Goal: Information Seeking & Learning: Learn about a topic

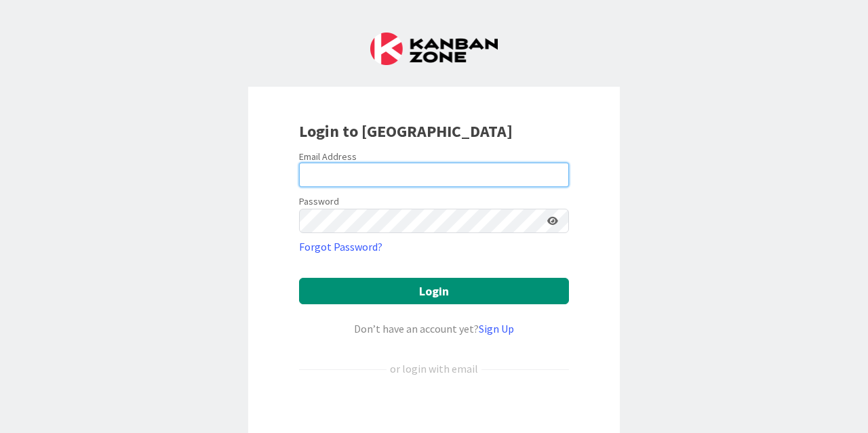
click at [404, 166] on input "email" at bounding box center [434, 175] width 270 height 24
type input "[EMAIL_ADDRESS][PERSON_NAME][DOMAIN_NAME]"
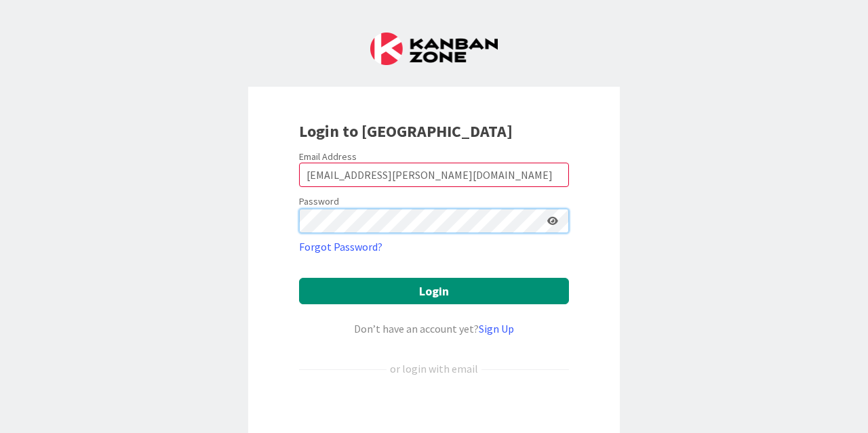
click at [299, 278] on button "Login" at bounding box center [434, 291] width 270 height 26
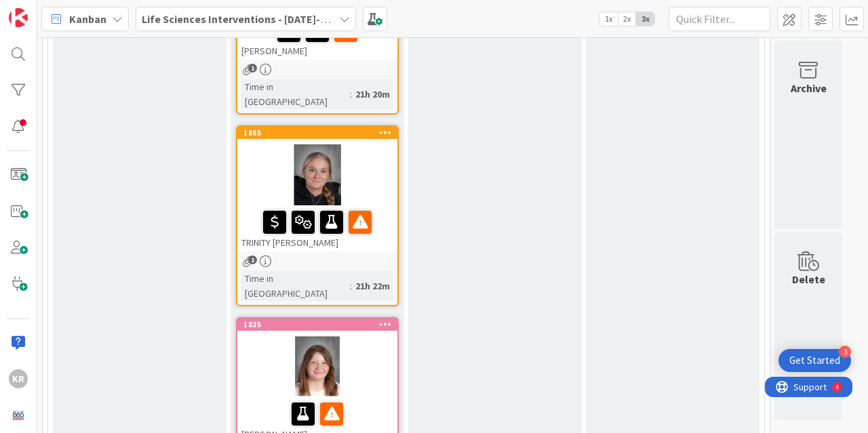
scroll to position [814, 0]
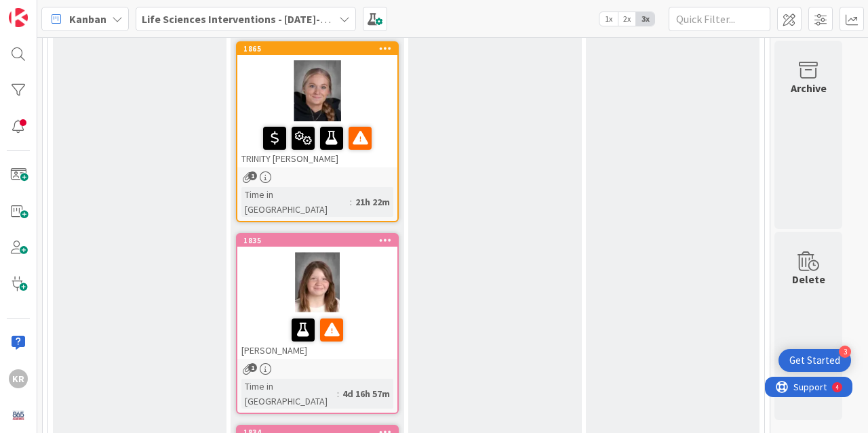
click at [357, 252] on div at bounding box center [317, 282] width 160 height 61
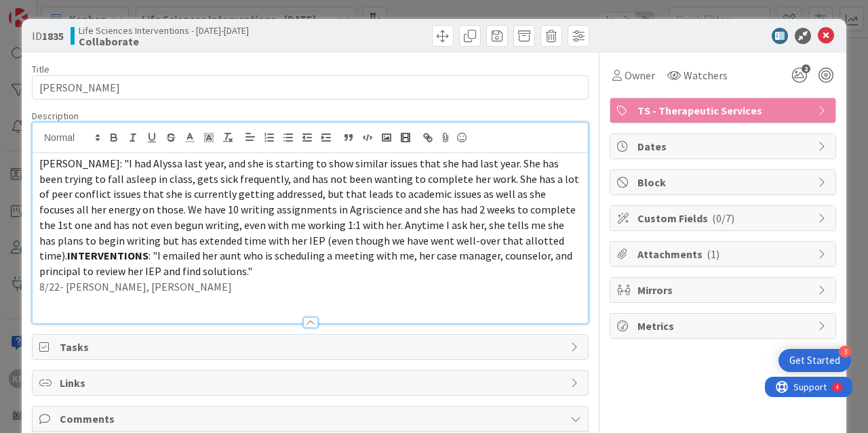
click at [138, 147] on div "[PERSON_NAME]: "I had Alyssa last year, and she is starting to show similar iss…" at bounding box center [311, 223] width 556 height 201
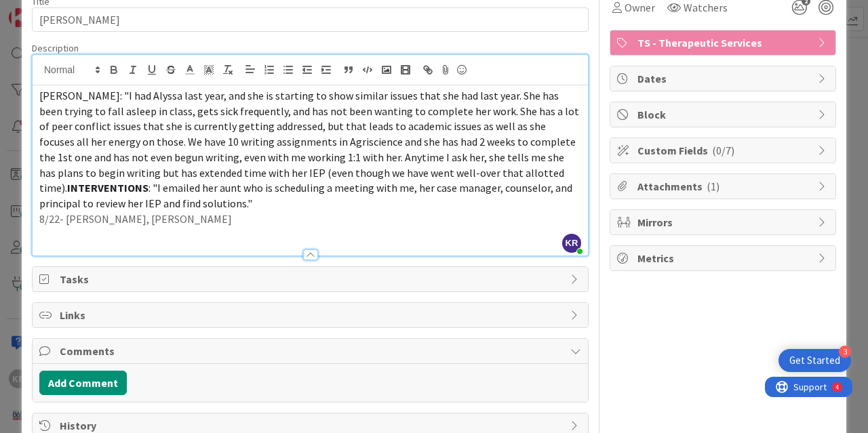
click at [24, 332] on div "ID 1835 Life Sciences Interventions - [DATE]-[DATE] Collaborate Title 14 / 128 …" at bounding box center [434, 200] width 825 height 498
click at [0, 356] on div "ID 1835 Life Sciences Interventions - [DATE]-[DATE] Collaborate Title 14 / 128 …" at bounding box center [434, 216] width 868 height 433
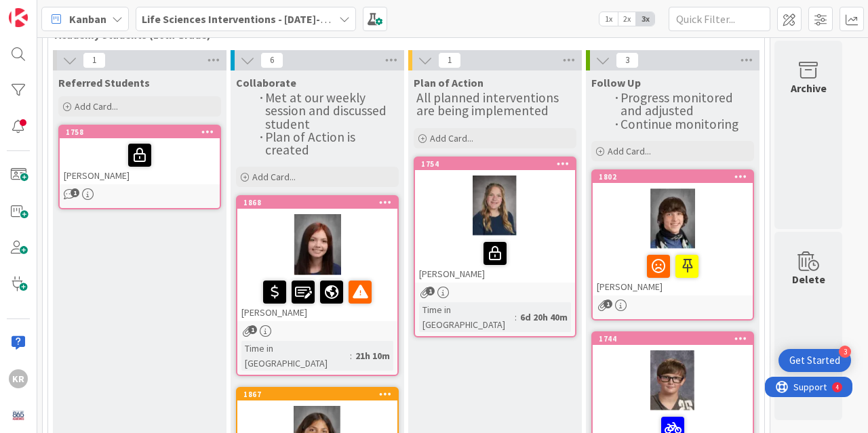
scroll to position [79, 0]
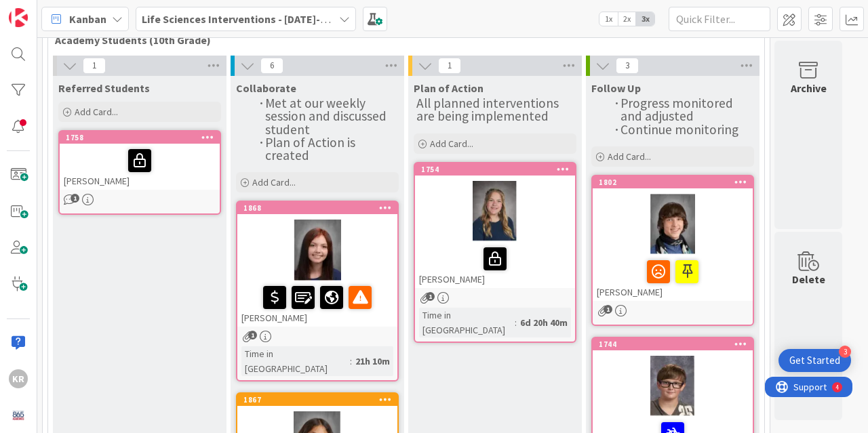
click at [368, 232] on div at bounding box center [317, 250] width 160 height 61
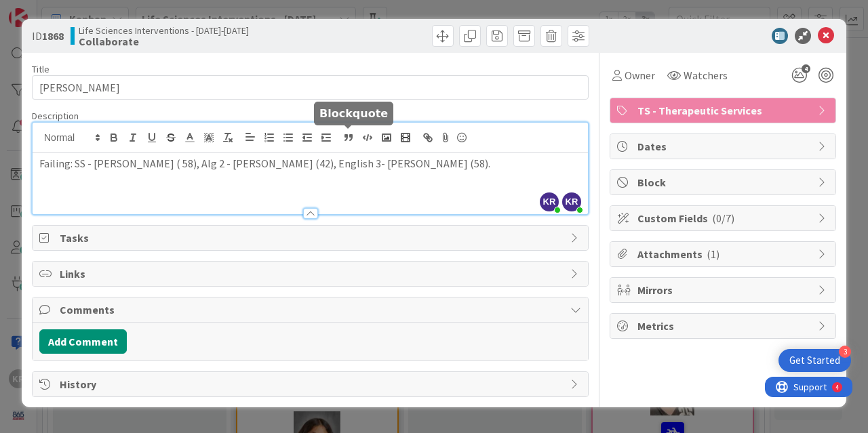
click at [348, 137] on div "KR [PERSON_NAME] just joined KR [PERSON_NAME] just joined Failing: SS - [PERSON…" at bounding box center [311, 169] width 556 height 92
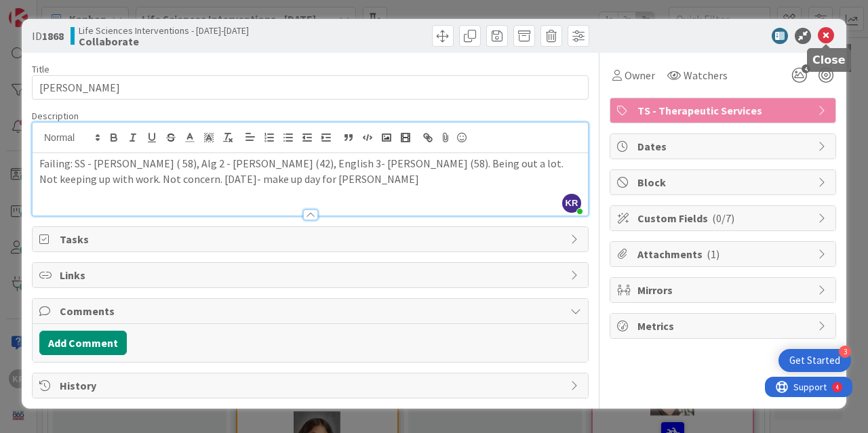
click at [829, 36] on icon at bounding box center [826, 36] width 16 height 16
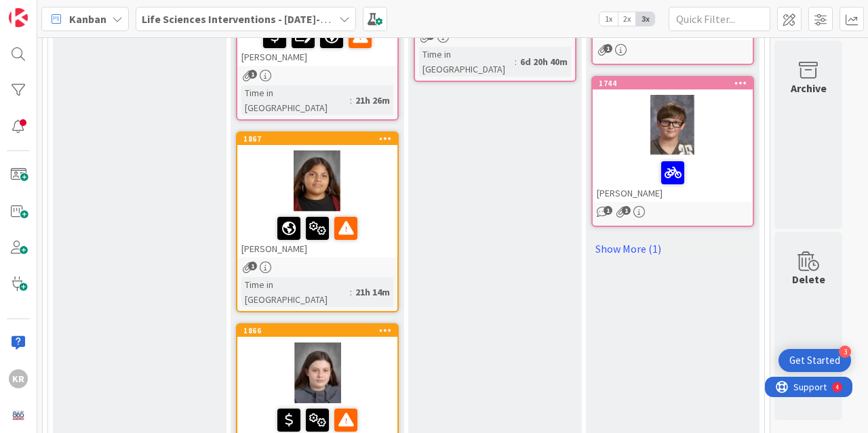
scroll to position [360, 0]
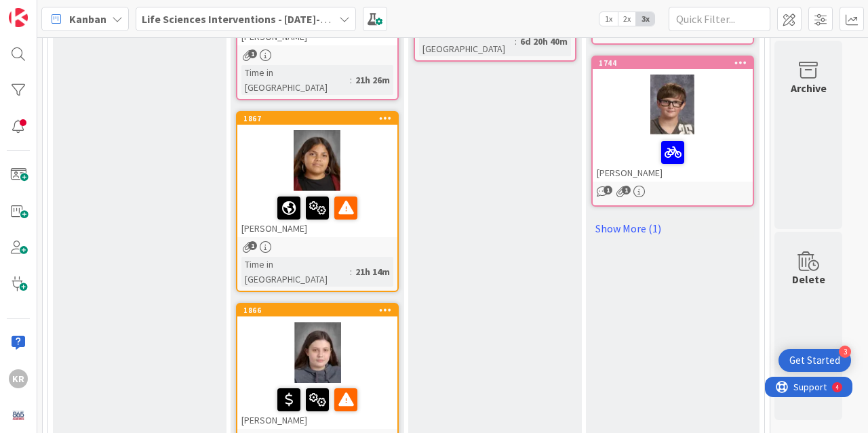
click at [374, 131] on div at bounding box center [317, 160] width 160 height 61
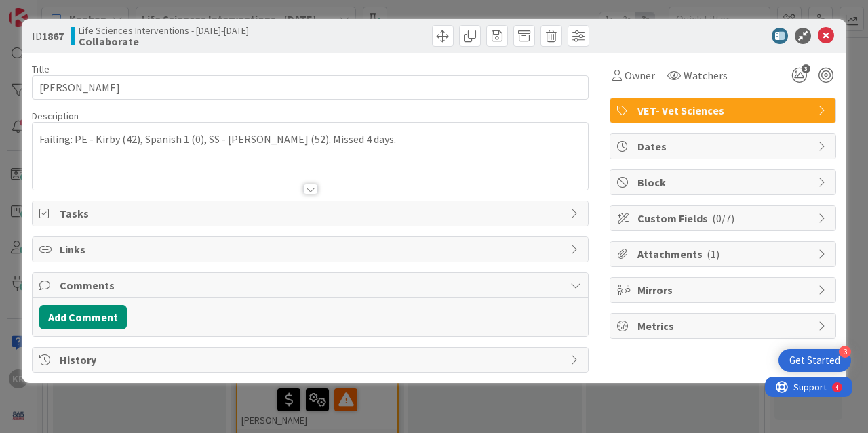
click at [362, 147] on div "Failing: PE - Kirby (42), Spanish 1 (0), SS - [PERSON_NAME] (52). Missed 4 days." at bounding box center [311, 156] width 556 height 67
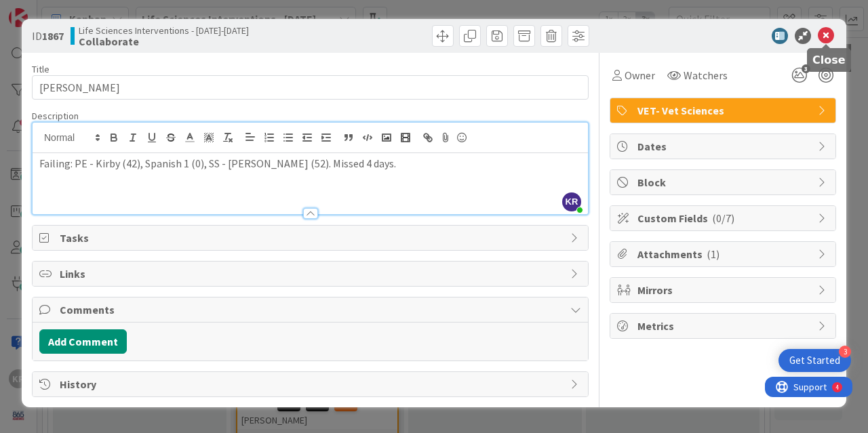
click at [826, 36] on icon at bounding box center [826, 36] width 16 height 16
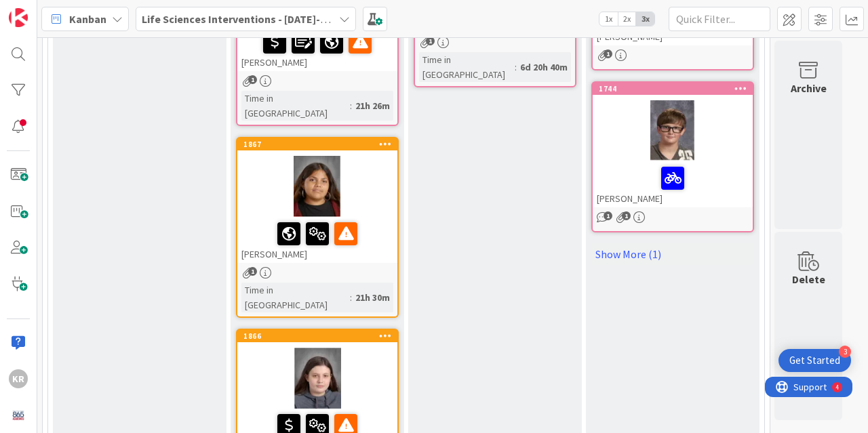
scroll to position [343, 0]
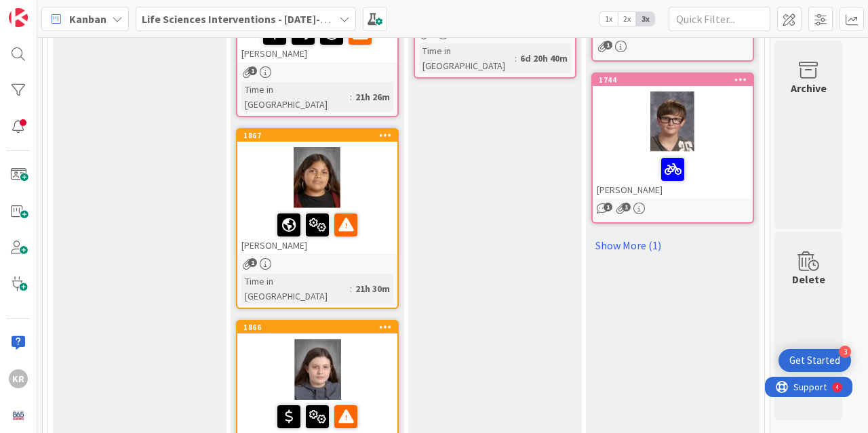
click at [374, 161] on div at bounding box center [317, 177] width 160 height 61
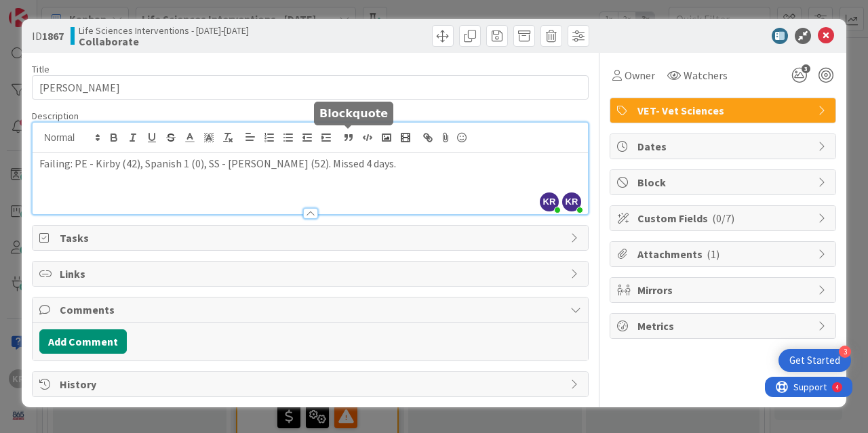
click at [345, 134] on div "KR [PERSON_NAME] just joined KR [PERSON_NAME] just joined Failing: PE - Kirby (…" at bounding box center [311, 169] width 556 height 92
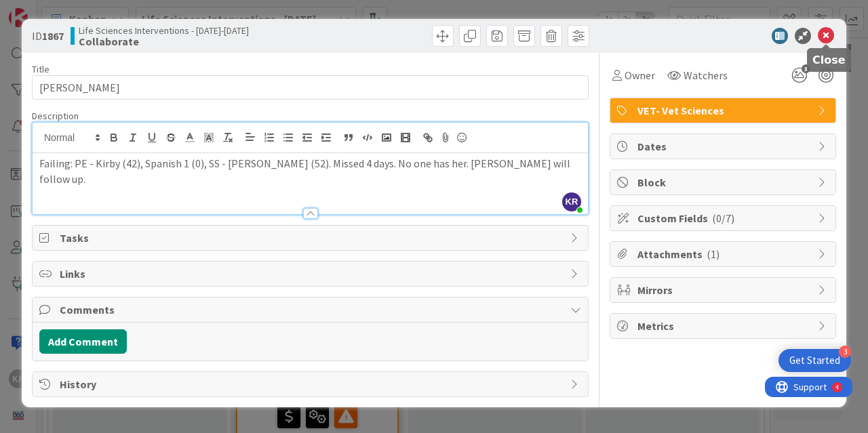
click at [828, 35] on icon at bounding box center [826, 36] width 16 height 16
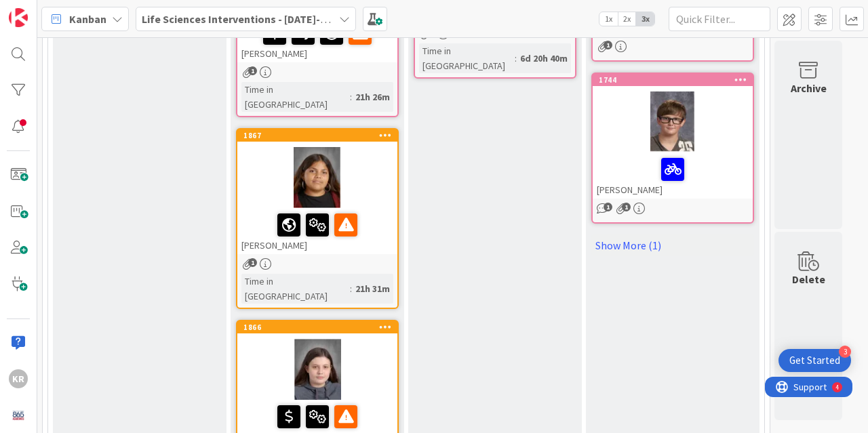
click at [385, 403] on div at bounding box center [317, 417] width 152 height 28
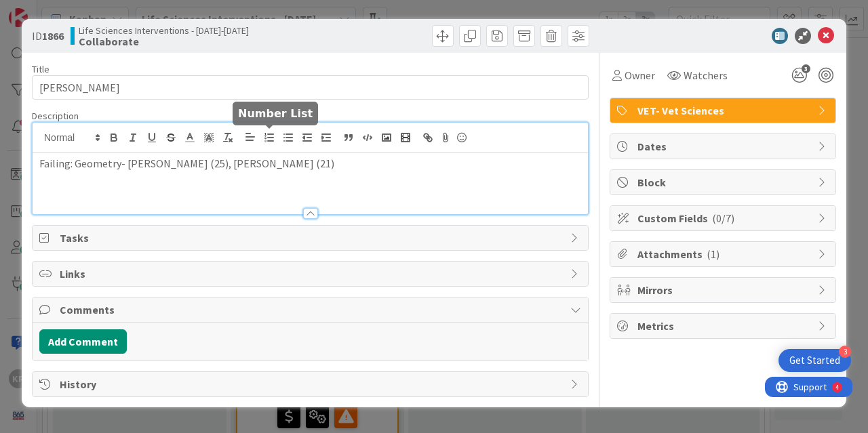
click at [267, 138] on div "Failing: Geometry- [PERSON_NAME] (25), [PERSON_NAME] (21)" at bounding box center [311, 169] width 556 height 92
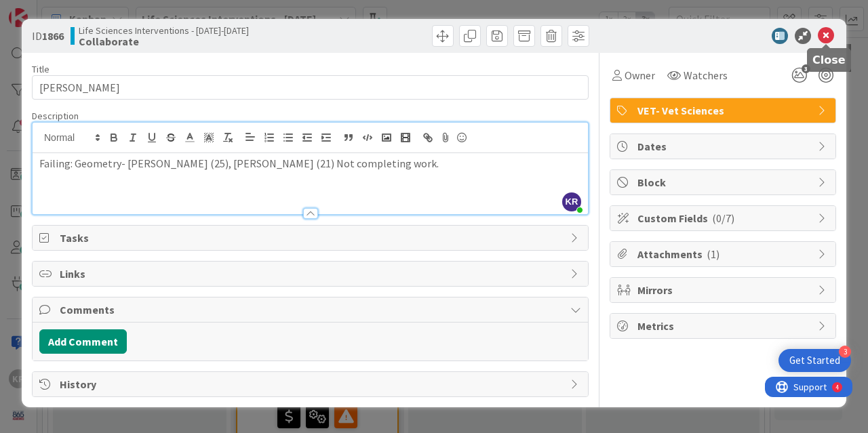
click at [827, 29] on icon at bounding box center [826, 36] width 16 height 16
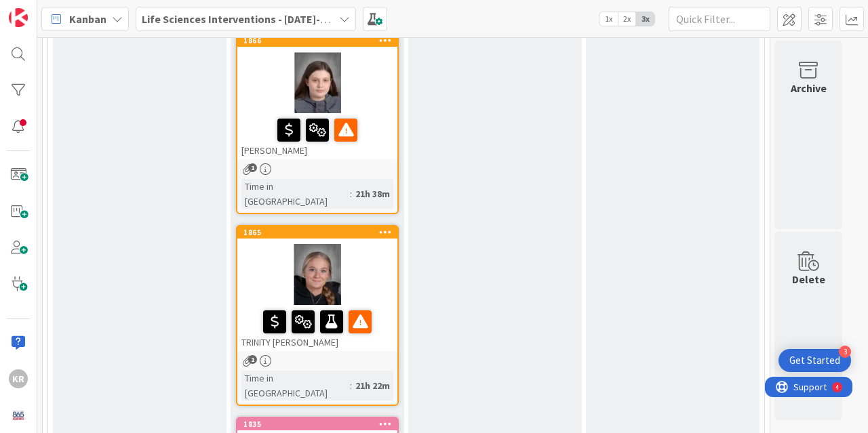
scroll to position [645, 0]
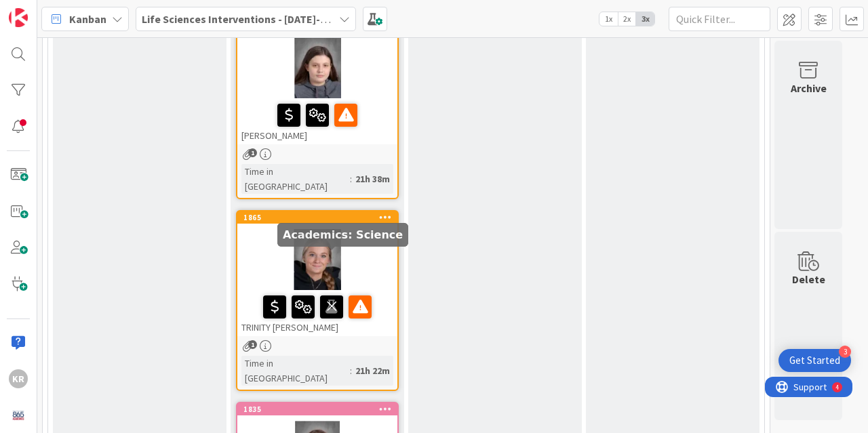
click at [338, 296] on div at bounding box center [331, 307] width 23 height 23
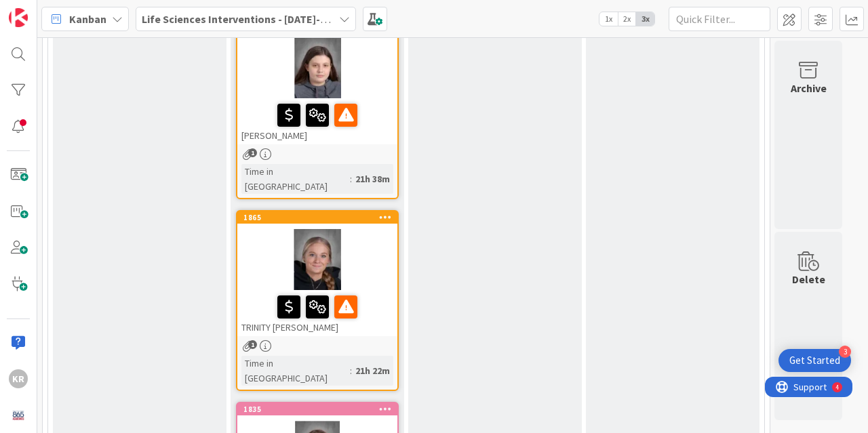
click at [366, 293] on div at bounding box center [317, 307] width 152 height 28
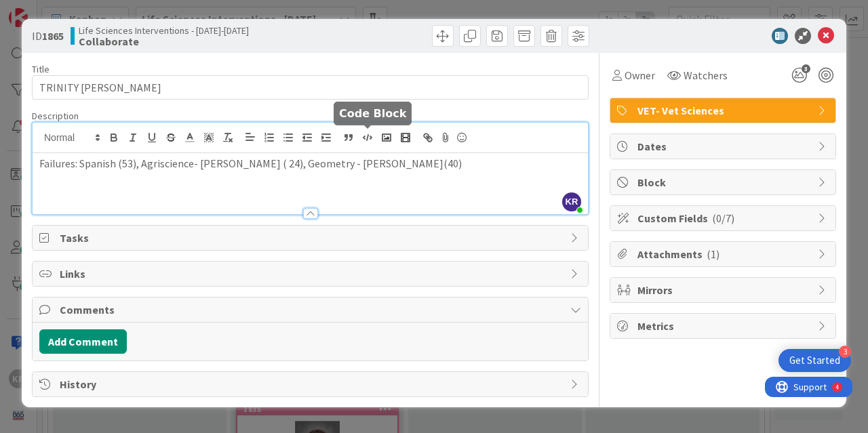
click at [366, 138] on div "KR [PERSON_NAME] just joined Failures: Spanish (53), Agriscience- [PERSON_NAME]…" at bounding box center [311, 169] width 556 height 92
click at [834, 33] on div at bounding box center [716, 36] width 240 height 16
click at [822, 34] on icon at bounding box center [826, 36] width 16 height 16
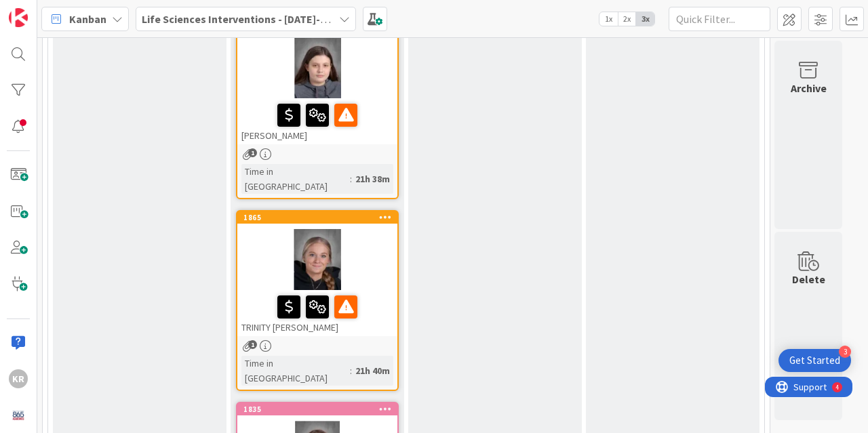
click at [372, 290] on div "TRINITY [PERSON_NAME]" at bounding box center [317, 313] width 160 height 46
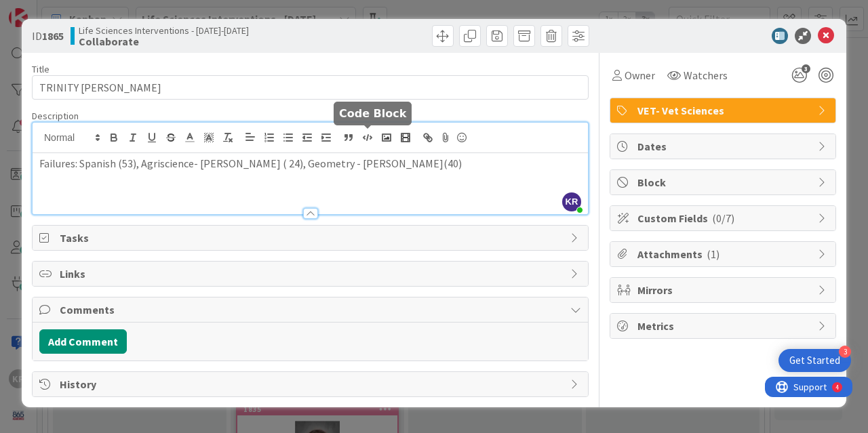
click at [372, 136] on div "KR [PERSON_NAME] just joined Failures: Spanish (53), Agriscience- [PERSON_NAME]…" at bounding box center [311, 169] width 556 height 92
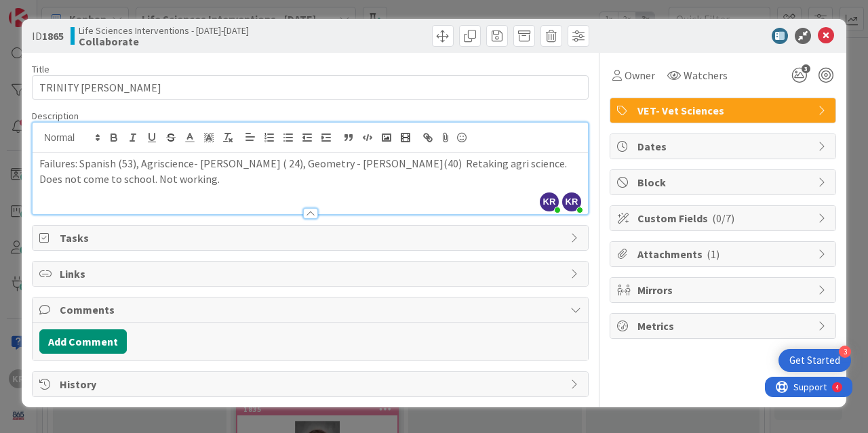
click at [417, 163] on p "Failures: Spanish (53), Agriscience- [PERSON_NAME] ( 24), Geometry - [PERSON_NA…" at bounding box center [310, 171] width 542 height 31
click at [113, 181] on p "Failures: Spanish (53), Agriscience- [PERSON_NAME] ( 24), Geometry - [PERSON_NA…" at bounding box center [310, 171] width 542 height 31
click at [818, 33] on icon at bounding box center [826, 36] width 16 height 16
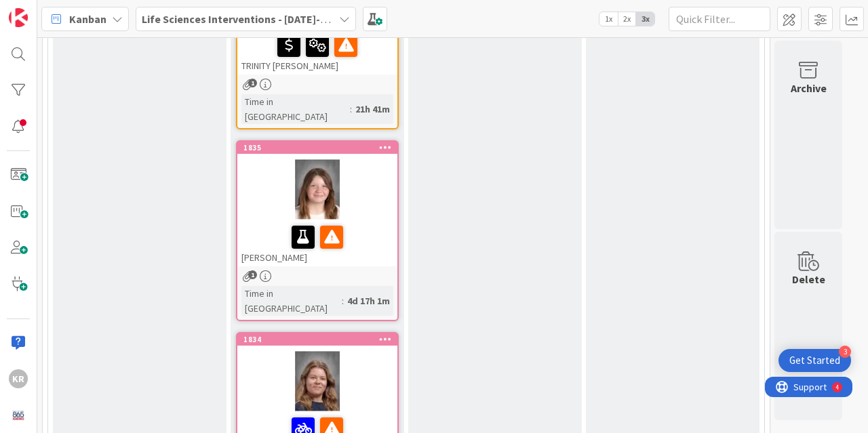
scroll to position [912, 0]
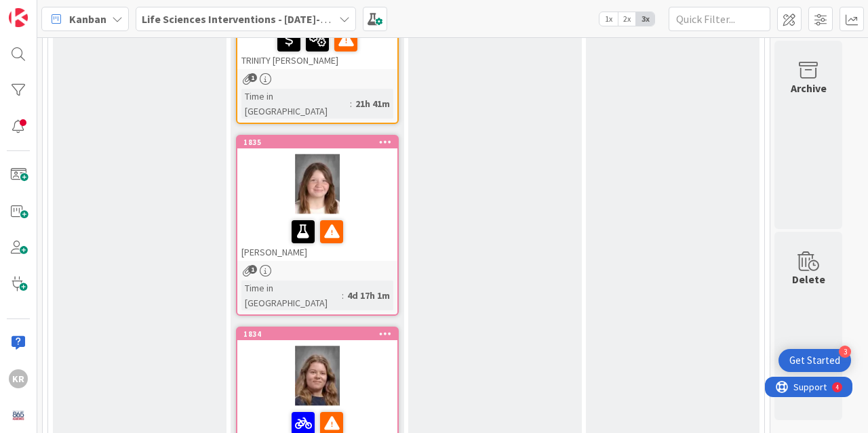
click at [353, 218] on div at bounding box center [317, 232] width 152 height 28
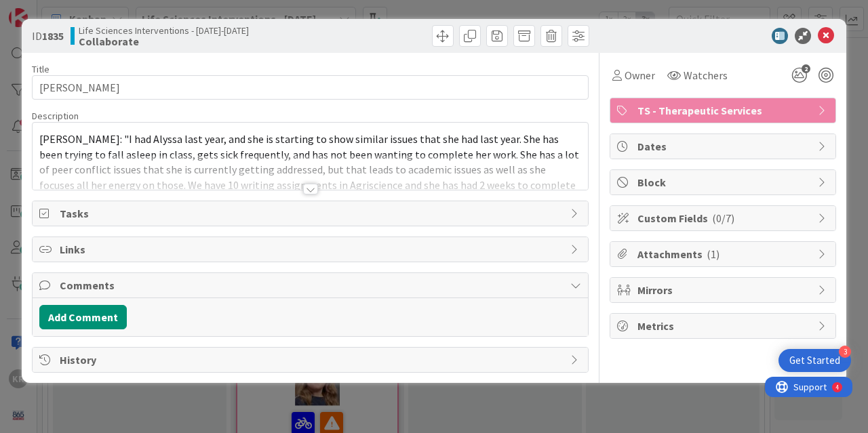
click at [312, 187] on div at bounding box center [310, 189] width 15 height 11
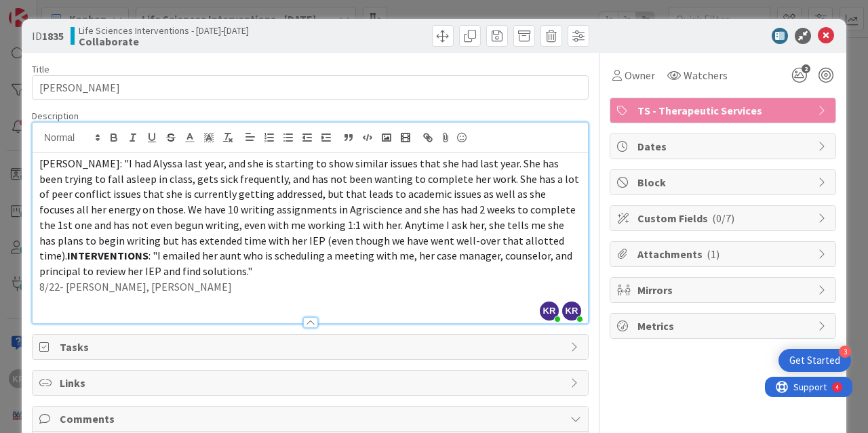
click at [166, 286] on p "8/22- [PERSON_NAME], [PERSON_NAME]" at bounding box center [310, 287] width 542 height 16
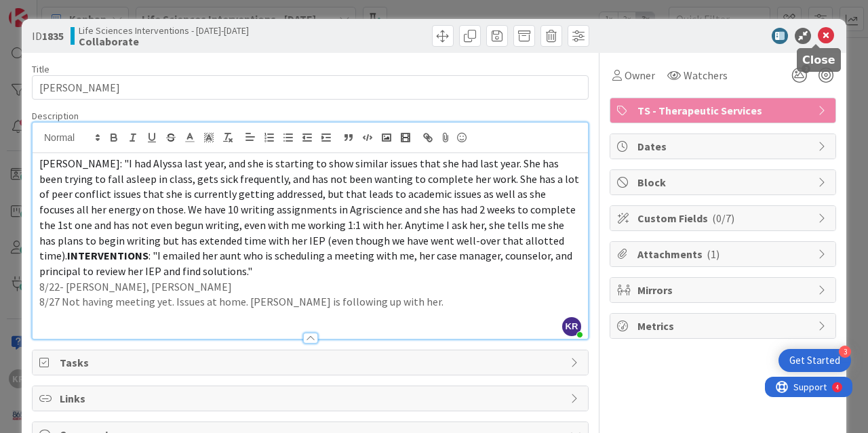
click at [818, 31] on icon at bounding box center [826, 36] width 16 height 16
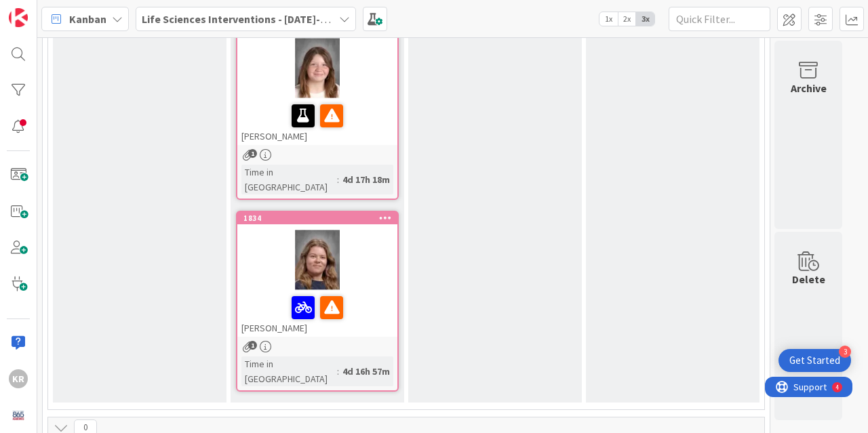
scroll to position [1003, 0]
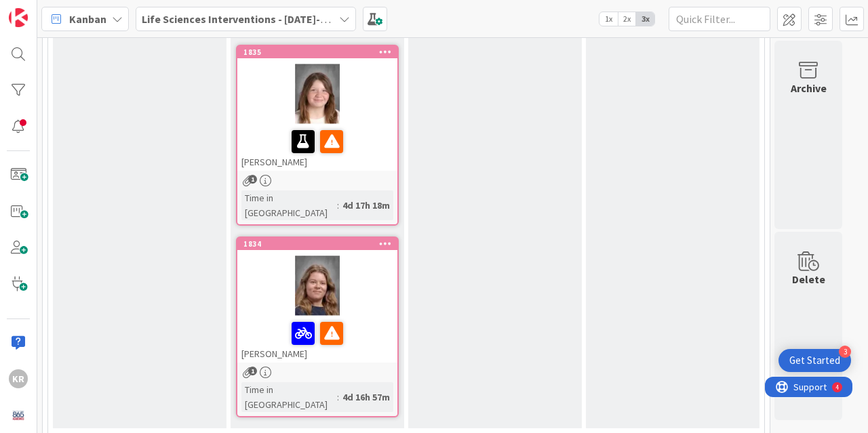
click at [353, 320] on div at bounding box center [317, 334] width 152 height 28
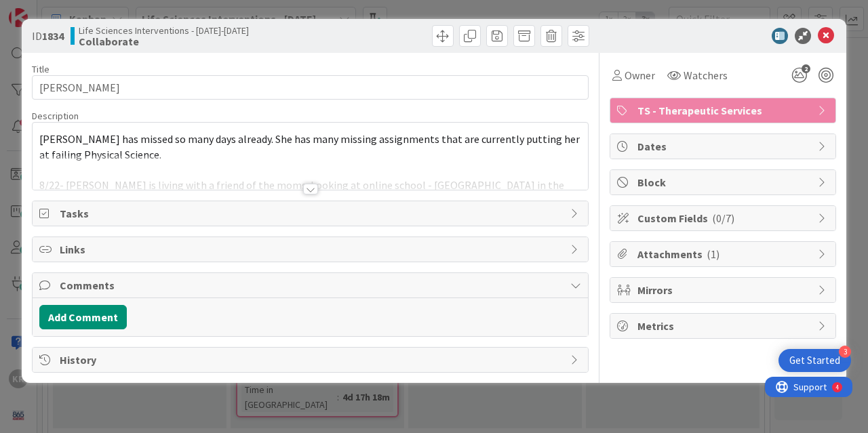
click at [312, 186] on div at bounding box center [310, 189] width 15 height 11
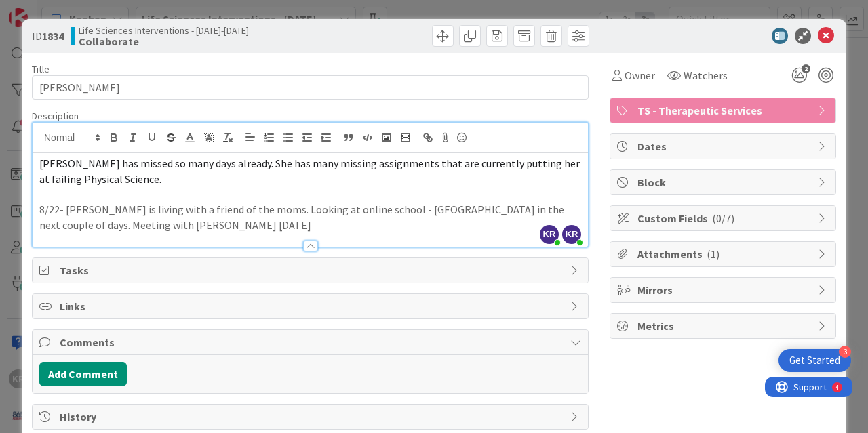
click at [225, 228] on p "8/22- [PERSON_NAME] is living with a friend of the moms. Looking at online scho…" at bounding box center [310, 217] width 542 height 31
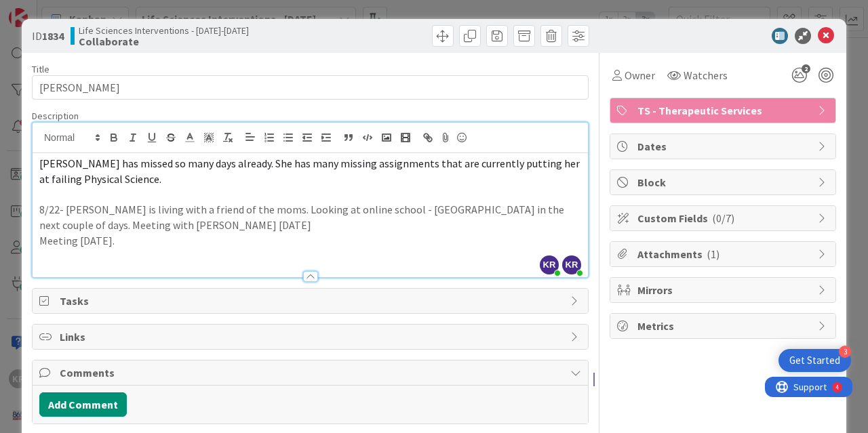
click at [127, 237] on p "Meeting [DATE]." at bounding box center [310, 241] width 542 height 16
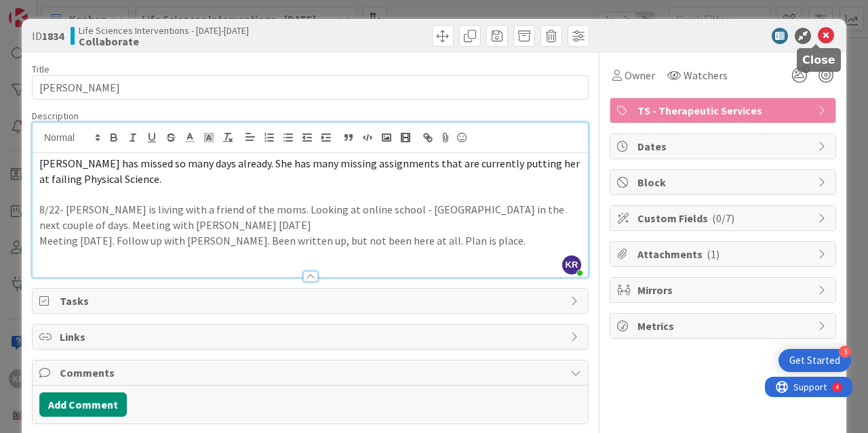
click at [818, 33] on icon at bounding box center [826, 36] width 16 height 16
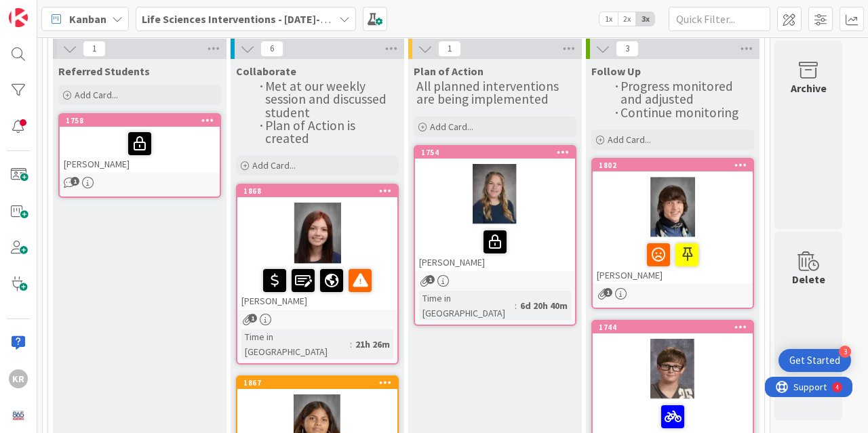
scroll to position [102, 0]
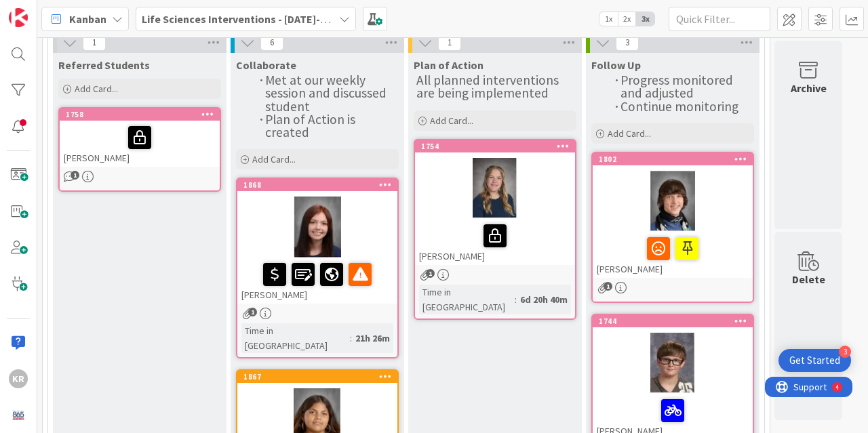
click at [724, 265] on div "[PERSON_NAME]" at bounding box center [673, 255] width 160 height 46
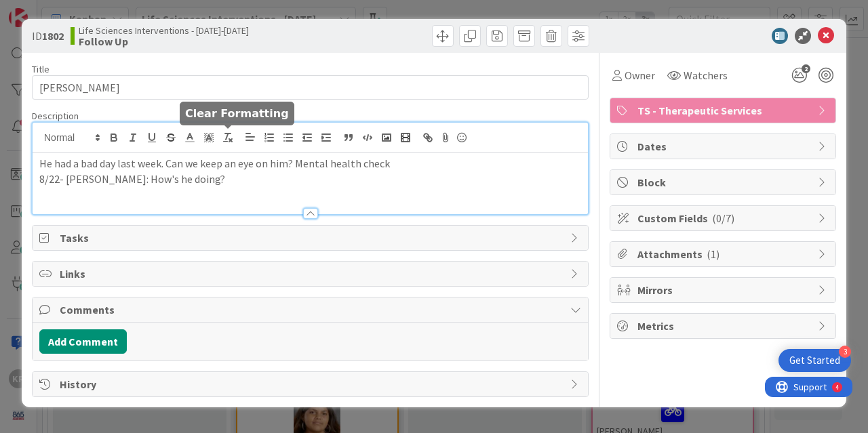
click at [229, 141] on div "He had a bad day last week. Can we keep an eye on him? Mental health check 8/22…" at bounding box center [311, 169] width 556 height 92
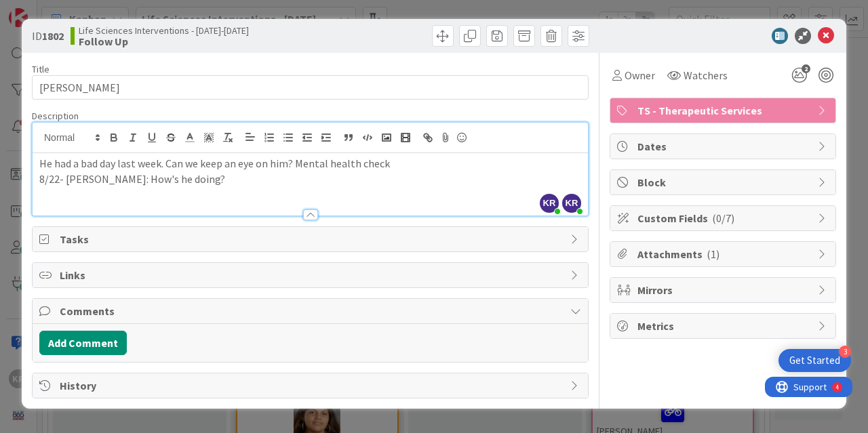
click at [220, 174] on p "8/22- [PERSON_NAME]: How's he doing?" at bounding box center [310, 180] width 542 height 16
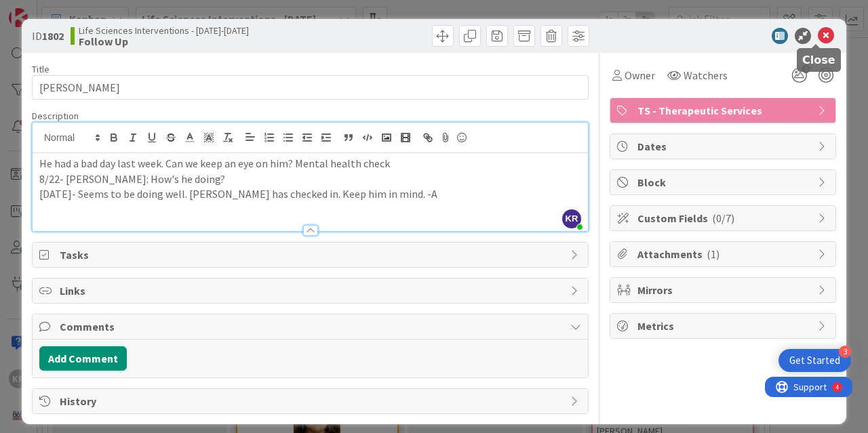
click at [819, 29] on icon at bounding box center [826, 36] width 16 height 16
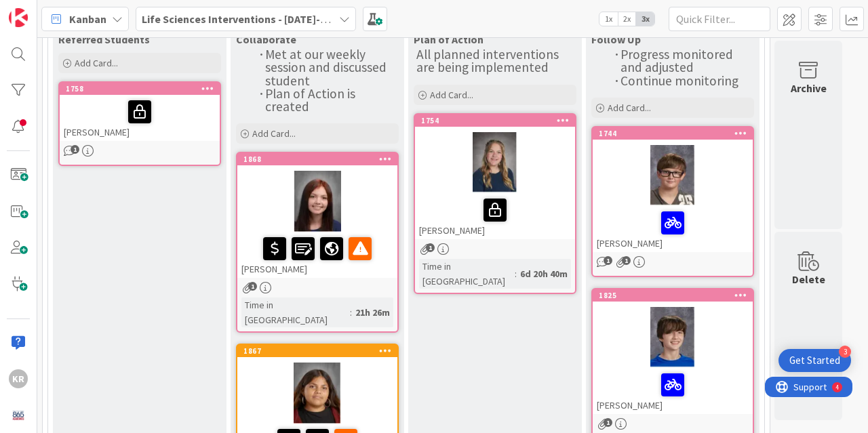
scroll to position [134, 0]
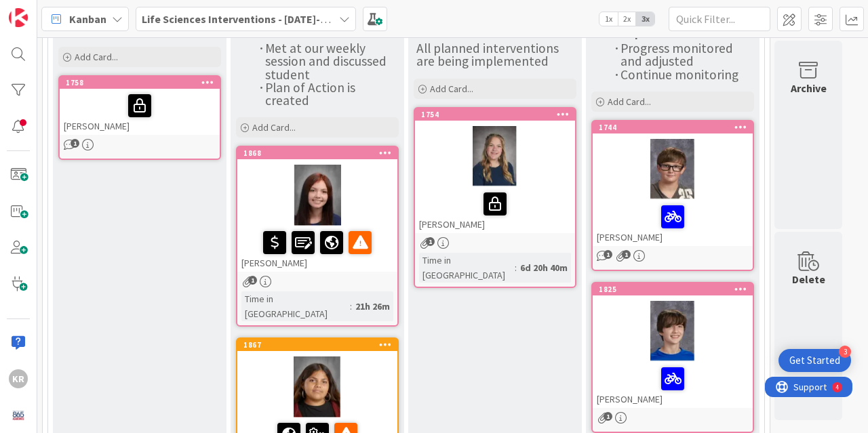
click at [724, 214] on div at bounding box center [673, 217] width 152 height 28
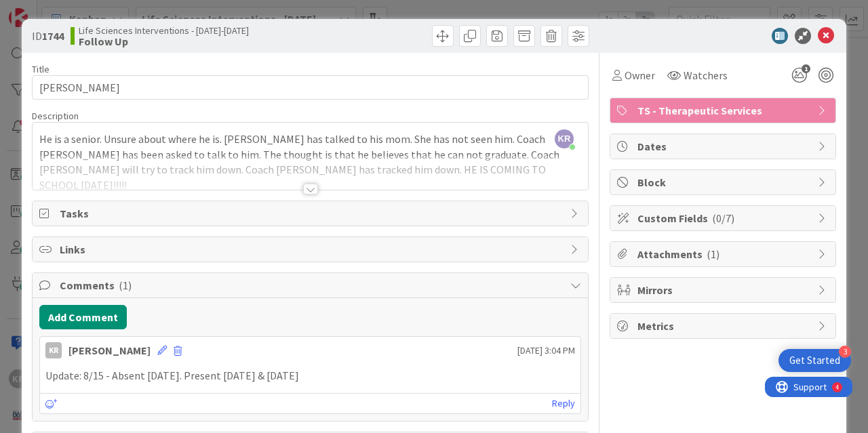
click at [303, 182] on div at bounding box center [311, 172] width 556 height 35
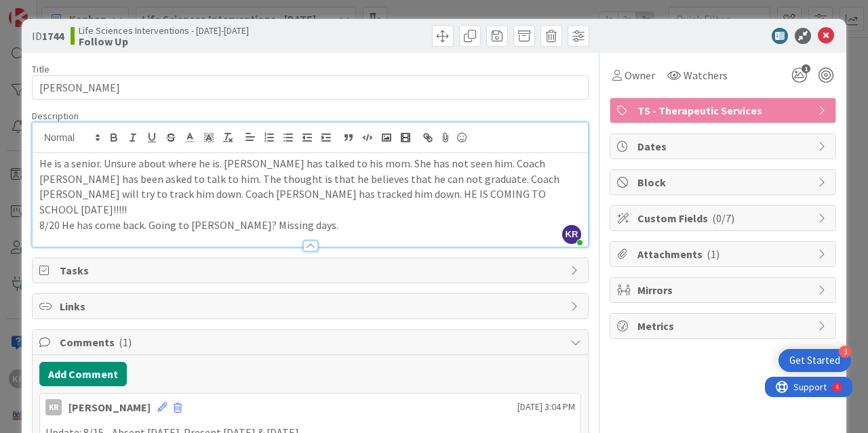
click at [322, 218] on p "8/20 He has come back. Going to [PERSON_NAME]? Missing days." at bounding box center [310, 226] width 542 height 16
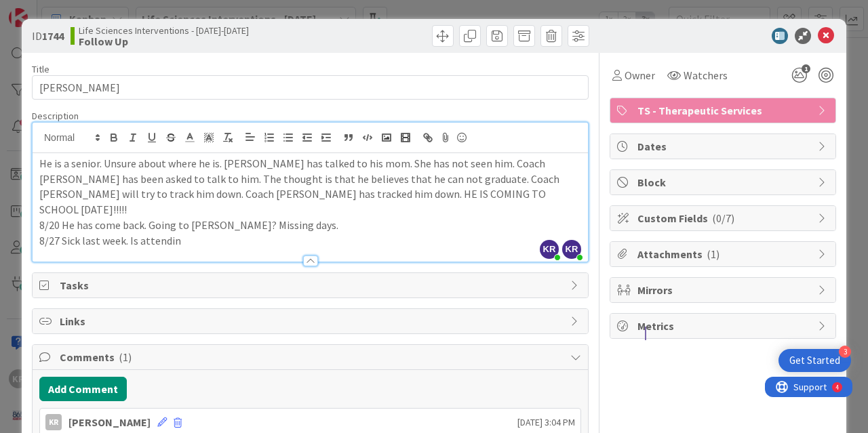
click at [121, 233] on p "8/27 Sick last week. Is attendin" at bounding box center [310, 241] width 542 height 16
click at [124, 233] on p "8/27 Sick last week. Is attendin" at bounding box center [310, 241] width 542 height 16
click at [273, 233] on p "8/27 Sick last week and grandmother died. Is attendin" at bounding box center [310, 241] width 542 height 16
click at [283, 233] on p "8/27 Sick last week and grandmother died. Is attendin" at bounding box center [310, 241] width 542 height 16
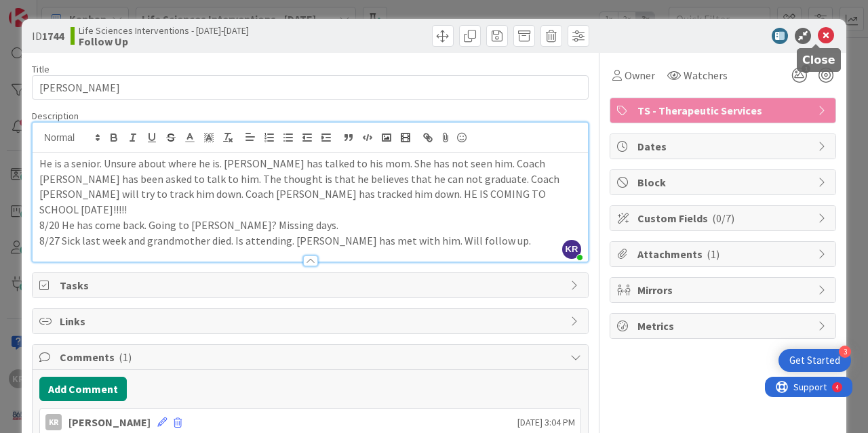
click at [818, 33] on icon at bounding box center [826, 36] width 16 height 16
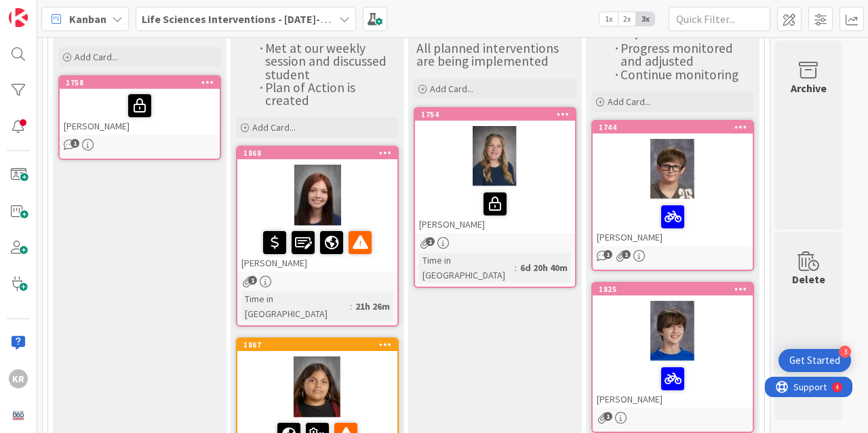
click at [735, 376] on div at bounding box center [673, 379] width 152 height 28
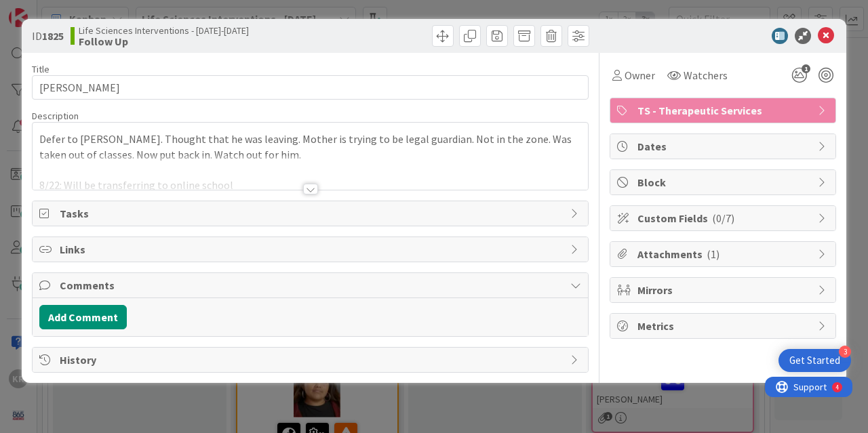
click at [317, 186] on div at bounding box center [310, 189] width 15 height 11
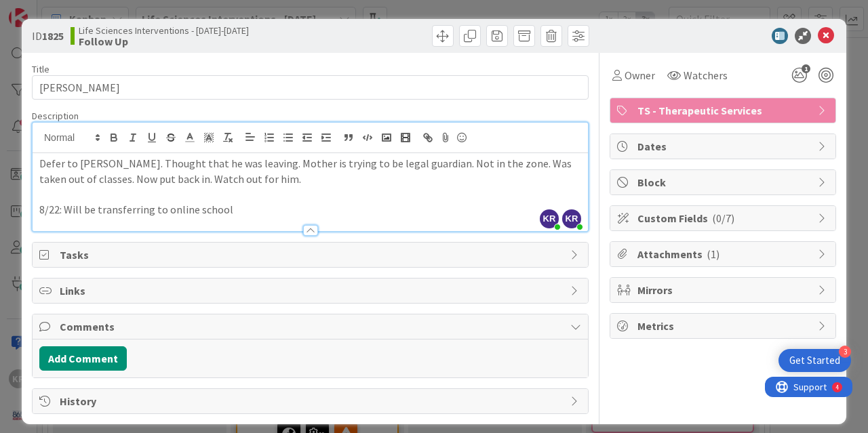
click at [243, 205] on p "8/22: Will be transferring to online school" at bounding box center [310, 210] width 542 height 16
click at [821, 31] on icon at bounding box center [826, 36] width 16 height 16
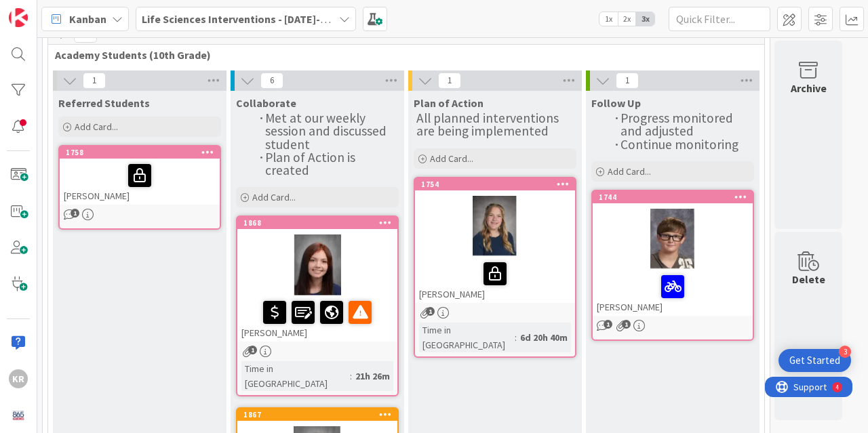
scroll to position [55, 0]
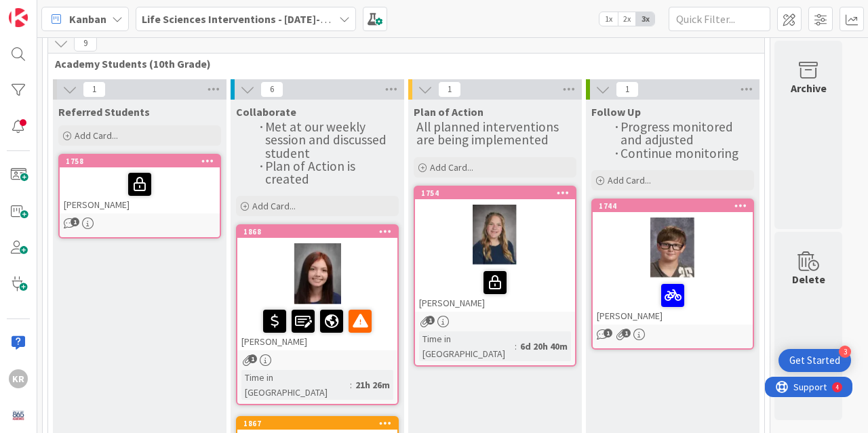
click at [149, 214] on link "1758 [PERSON_NAME] 1" at bounding box center [139, 196] width 163 height 85
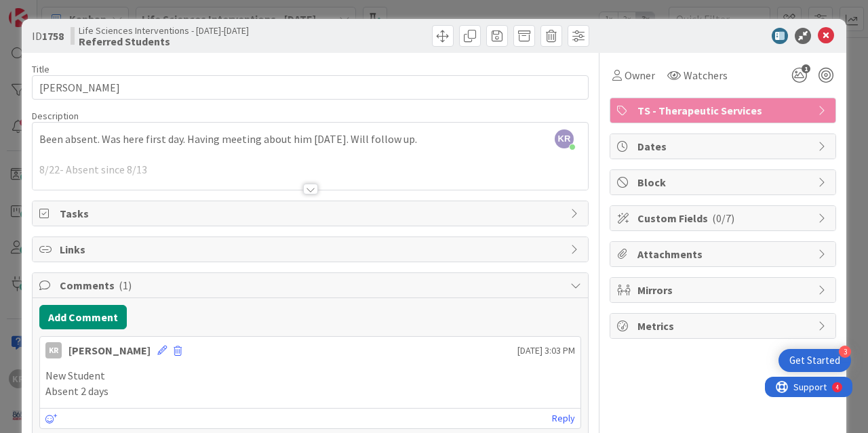
click at [303, 184] on div at bounding box center [310, 189] width 15 height 11
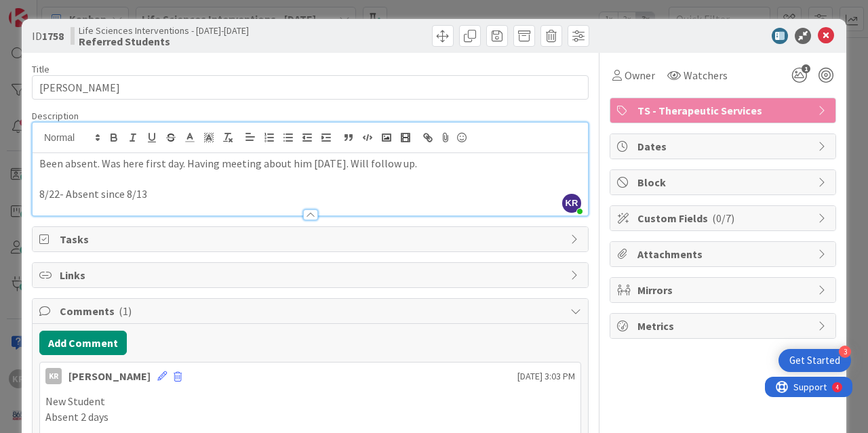
click at [192, 193] on p "8/22- Absent since 8/13" at bounding box center [310, 195] width 542 height 16
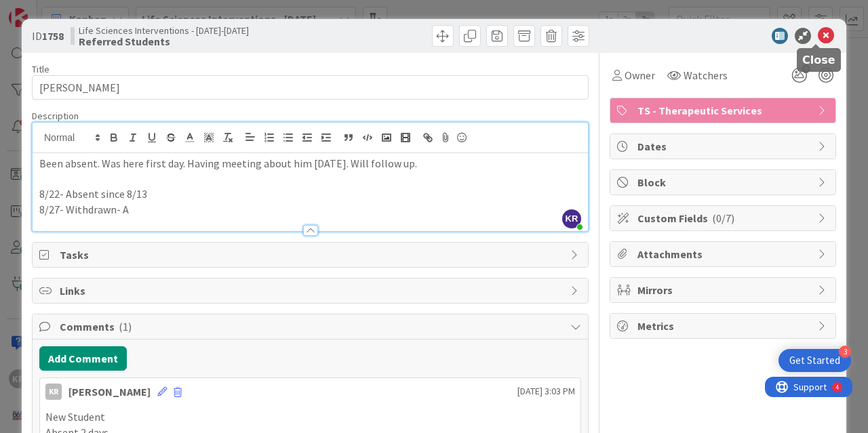
click at [818, 35] on icon at bounding box center [826, 36] width 16 height 16
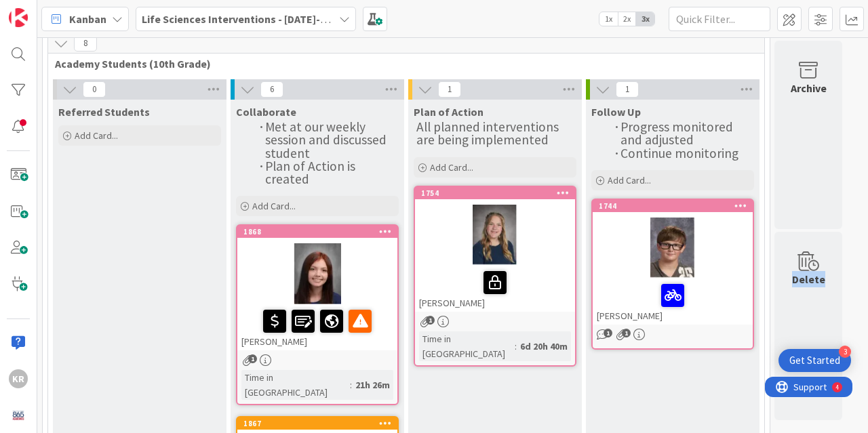
drag, startPoint x: 855, startPoint y: 88, endPoint x: 868, endPoint y: 118, distance: 33.1
click at [859, 203] on div "8 LS 8 Academy Students (10th Grade) 0 Referred Students Add Card... 6 Collabor…" at bounding box center [452, 235] width 831 height 396
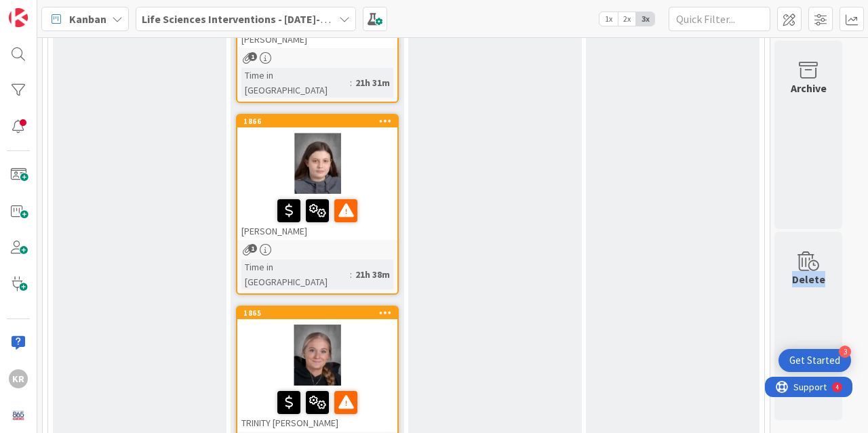
scroll to position [543, 0]
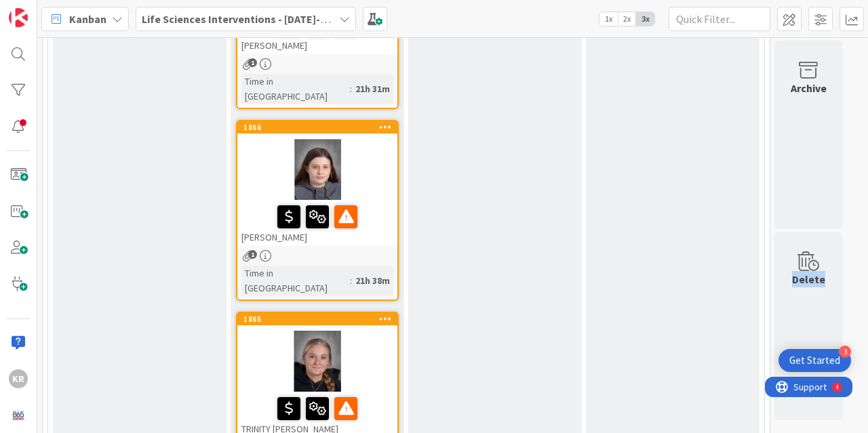
click at [366, 250] on div "1" at bounding box center [317, 256] width 160 height 12
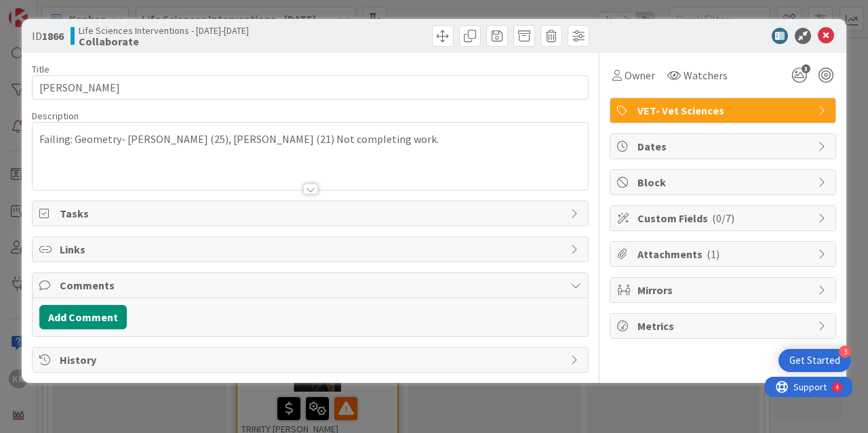
click at [381, 138] on div "Failing: Geometry- [PERSON_NAME] (25), [PERSON_NAME] (21) Not completing work." at bounding box center [311, 156] width 556 height 67
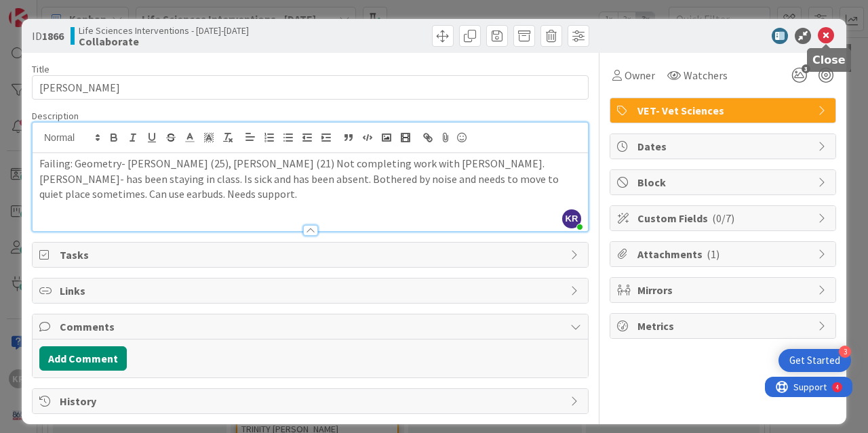
click at [824, 35] on icon at bounding box center [826, 36] width 16 height 16
